Goal: Find specific page/section: Find specific page/section

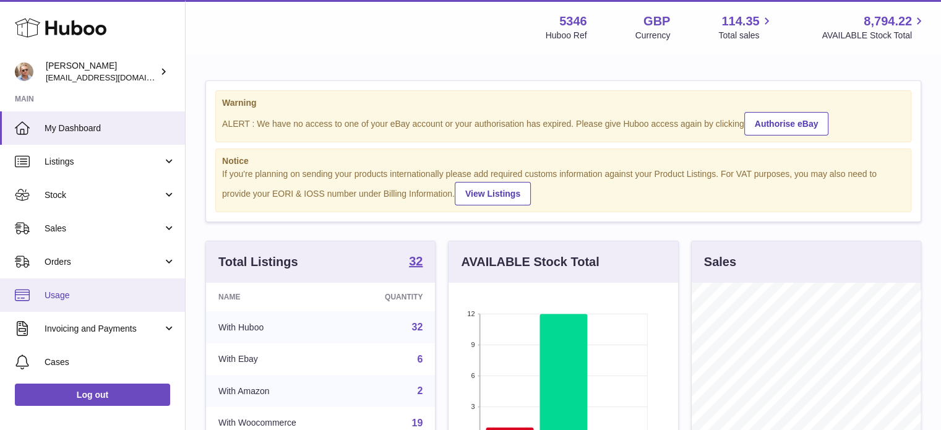
scroll to position [193, 229]
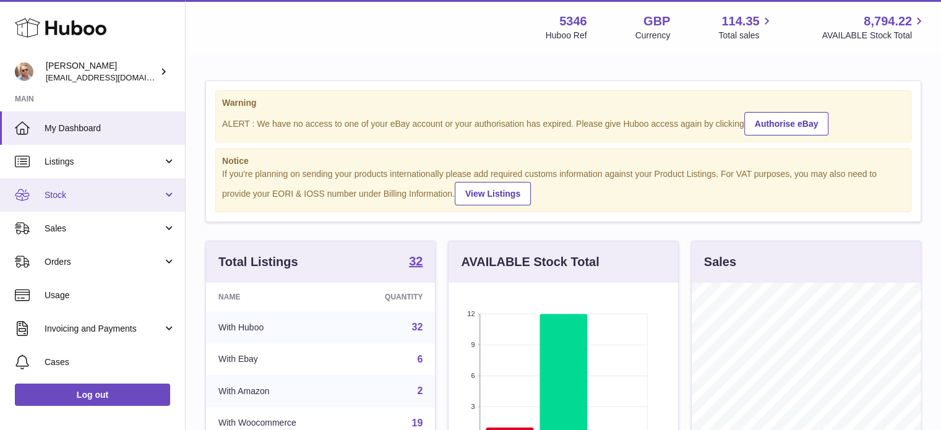
click at [106, 200] on span "Stock" at bounding box center [104, 195] width 118 height 12
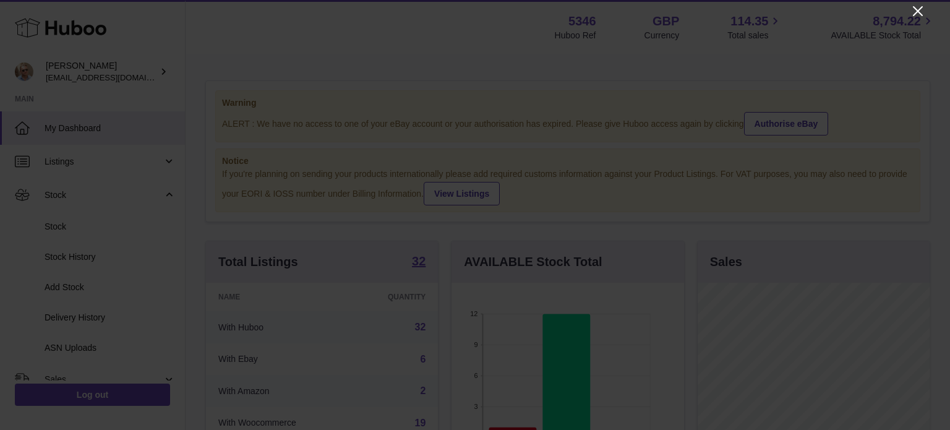
drag, startPoint x: 917, startPoint y: 9, endPoint x: 857, endPoint y: 4, distance: 60.2
click at [918, 9] on icon "Close" at bounding box center [917, 11] width 15 height 15
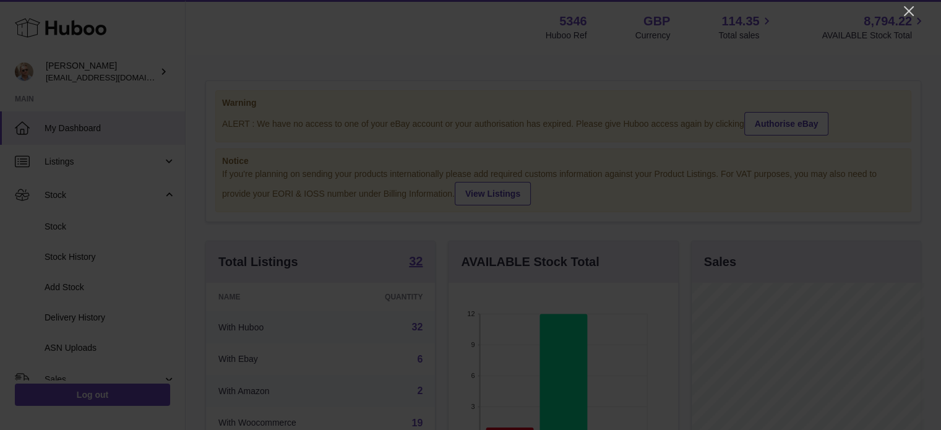
scroll to position [618158, 618121]
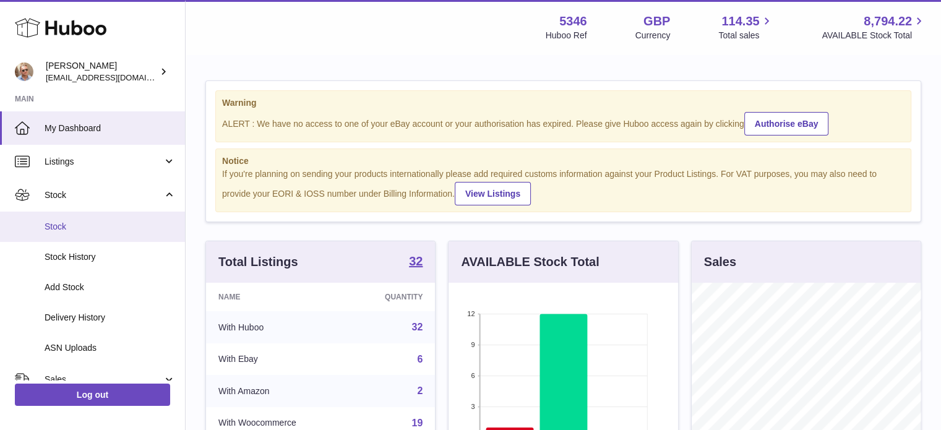
click at [62, 225] on span "Stock" at bounding box center [110, 227] width 131 height 12
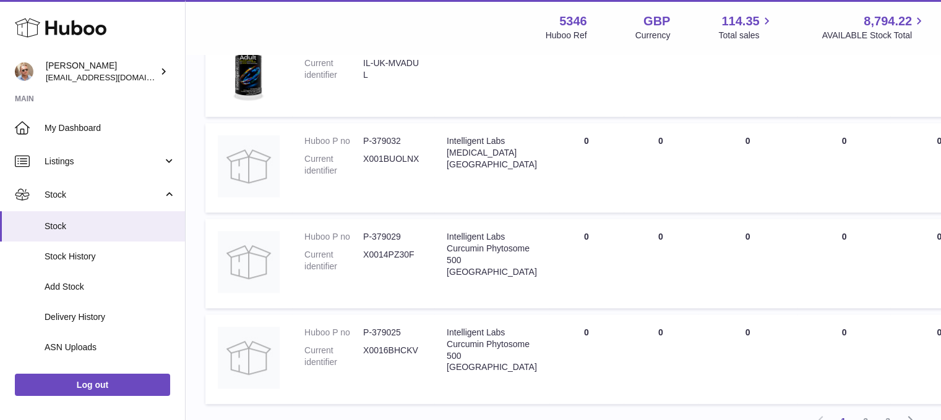
scroll to position [1175, 0]
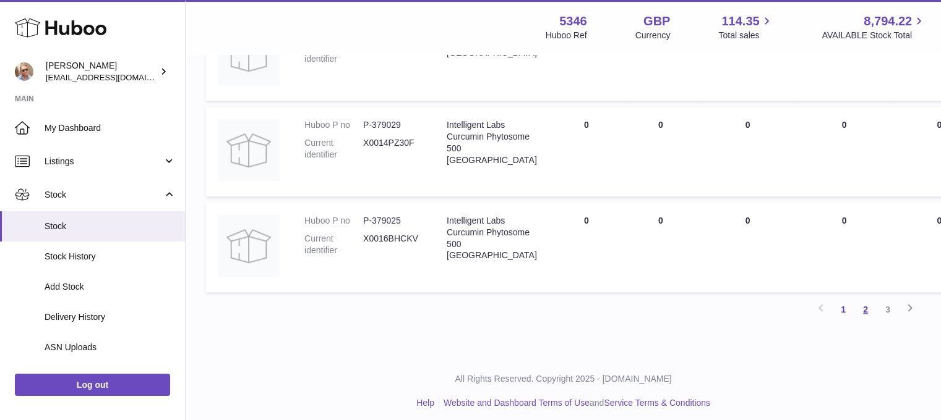
click at [866, 309] on link "2" at bounding box center [865, 310] width 22 height 22
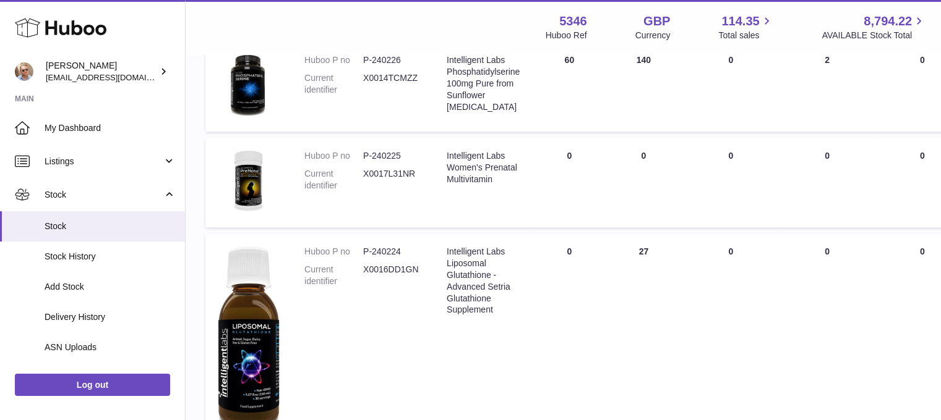
scroll to position [983, 0]
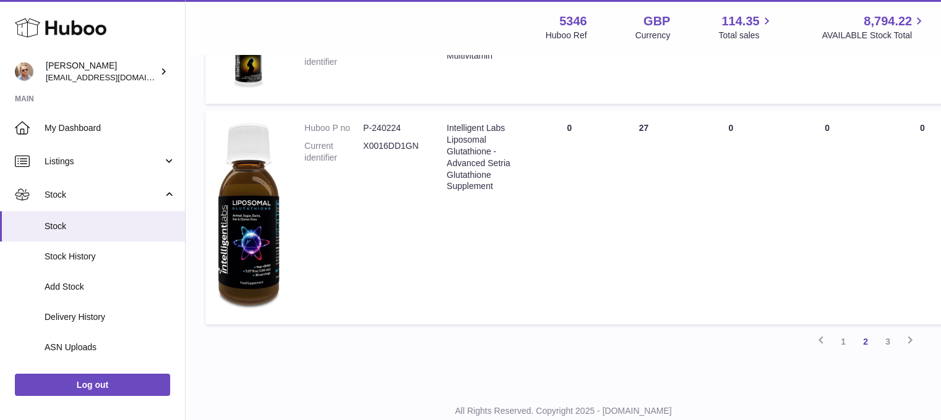
click at [886, 336] on link "3" at bounding box center [887, 342] width 22 height 22
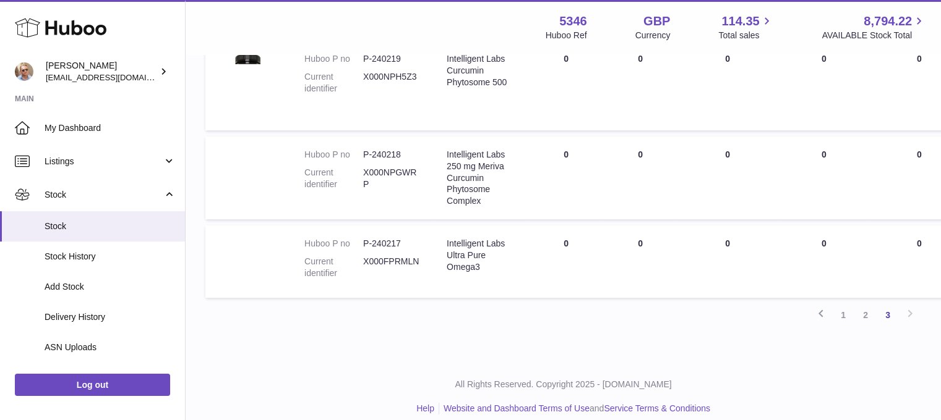
scroll to position [736, 0]
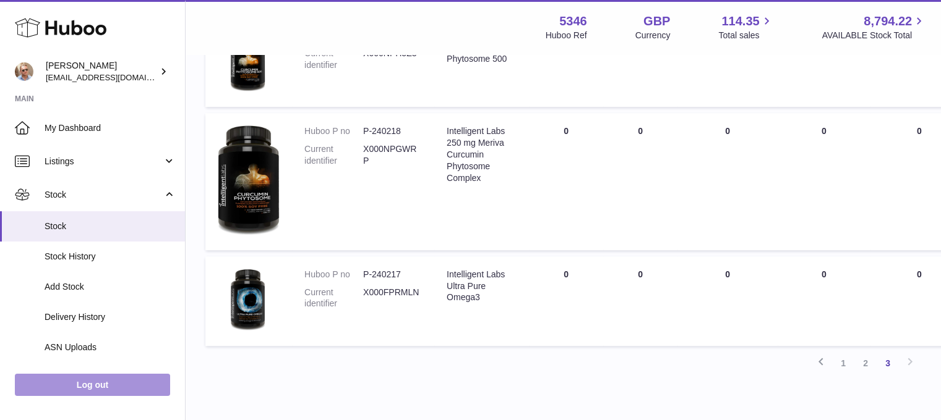
click at [85, 393] on link "Log out" at bounding box center [92, 385] width 155 height 22
